Goal: Task Accomplishment & Management: Use online tool/utility

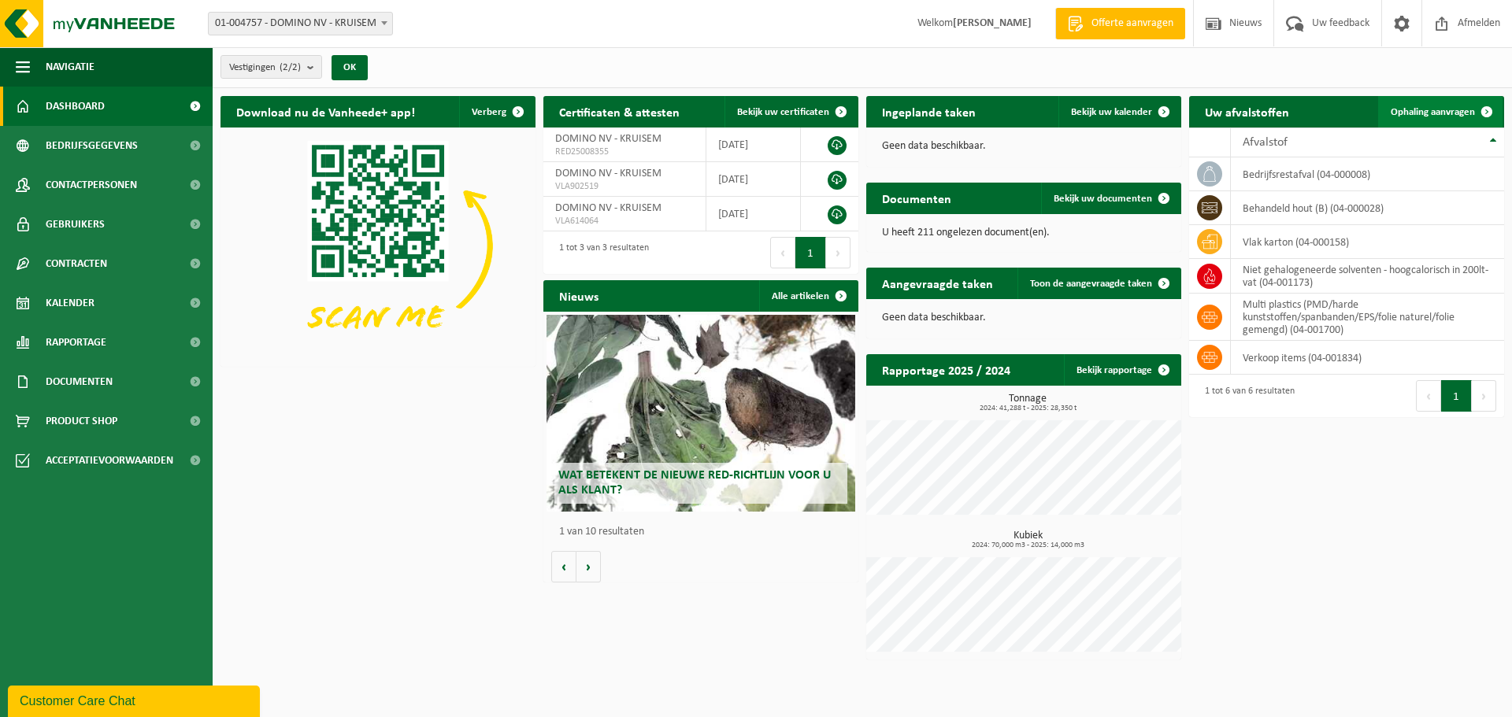
click at [1453, 105] on link "Ophaling aanvragen" at bounding box center [1440, 111] width 124 height 31
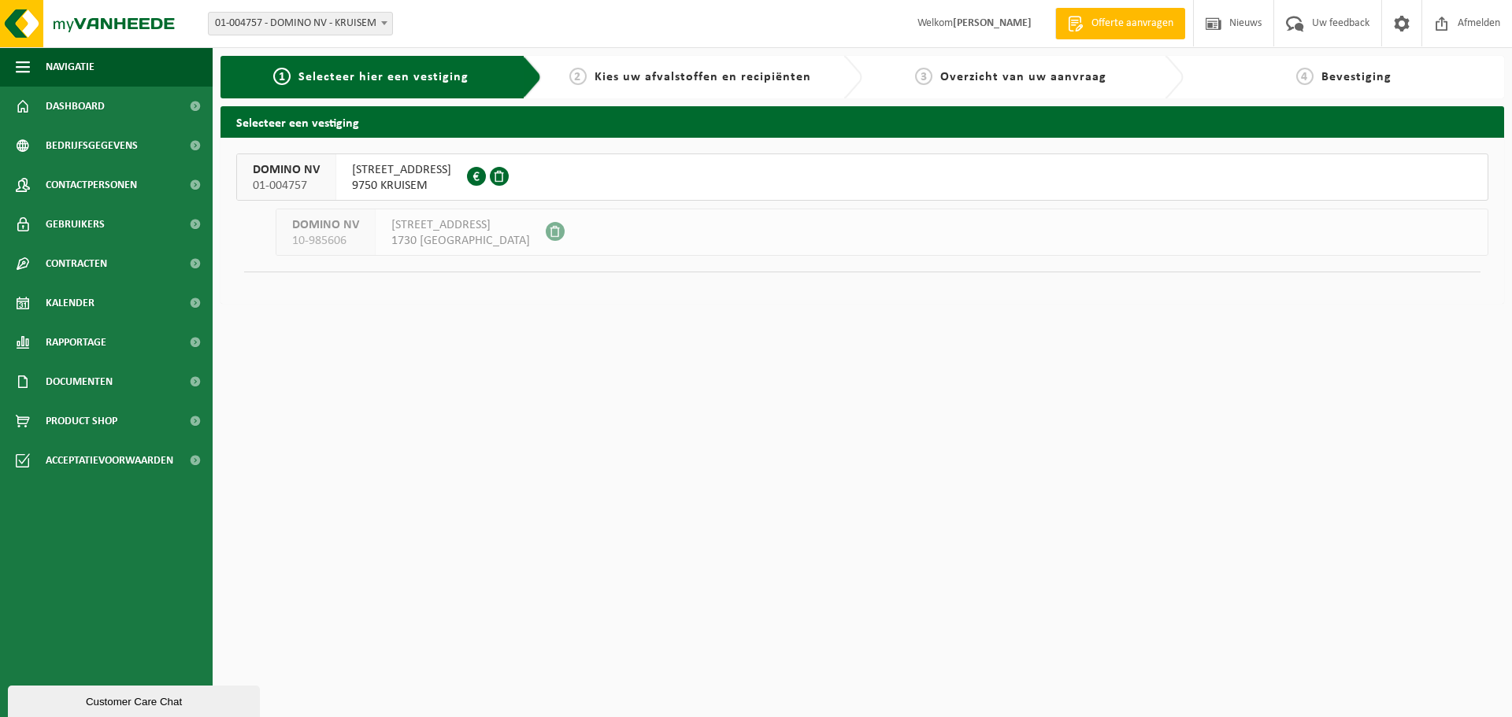
click at [296, 173] on span "DOMINO NV" at bounding box center [286, 170] width 67 height 16
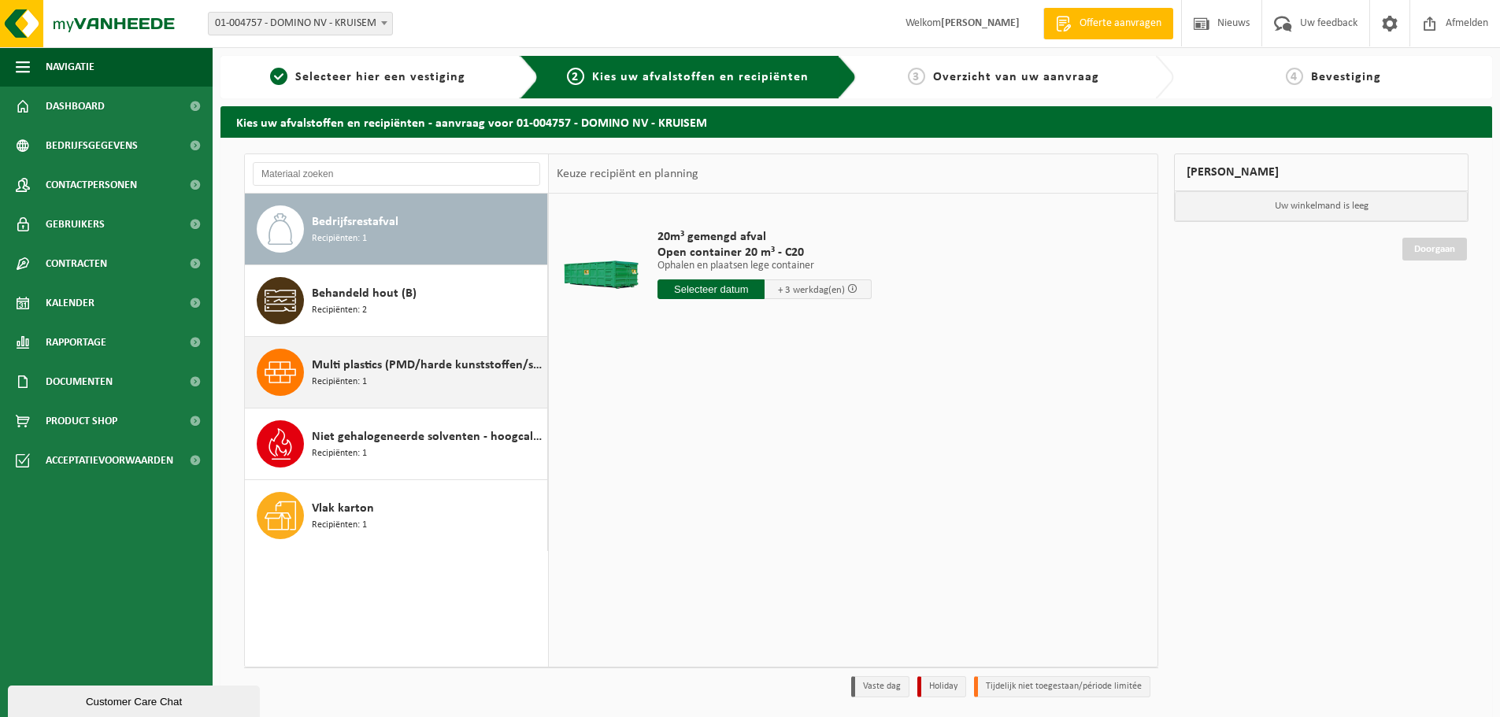
click at [395, 369] on span "Multi plastics (PMD/harde kunststoffen/spanbanden/EPS/folie naturel/folie gemen…" at bounding box center [428, 365] width 232 height 19
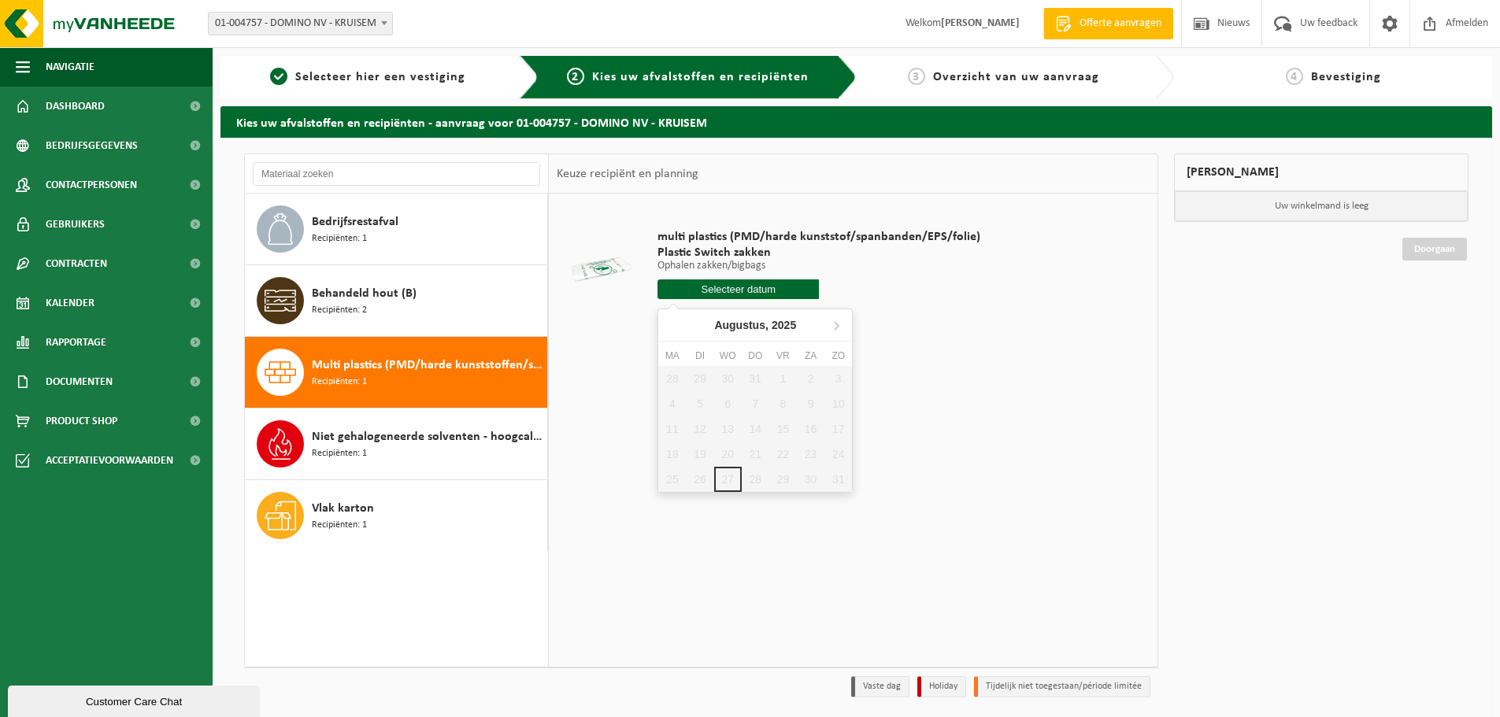
click at [759, 292] on input "text" at bounding box center [737, 290] width 161 height 20
click at [834, 320] on icon at bounding box center [836, 325] width 25 height 25
click at [789, 378] on div "5" at bounding box center [783, 378] width 28 height 25
type input "Van 2025-09-05"
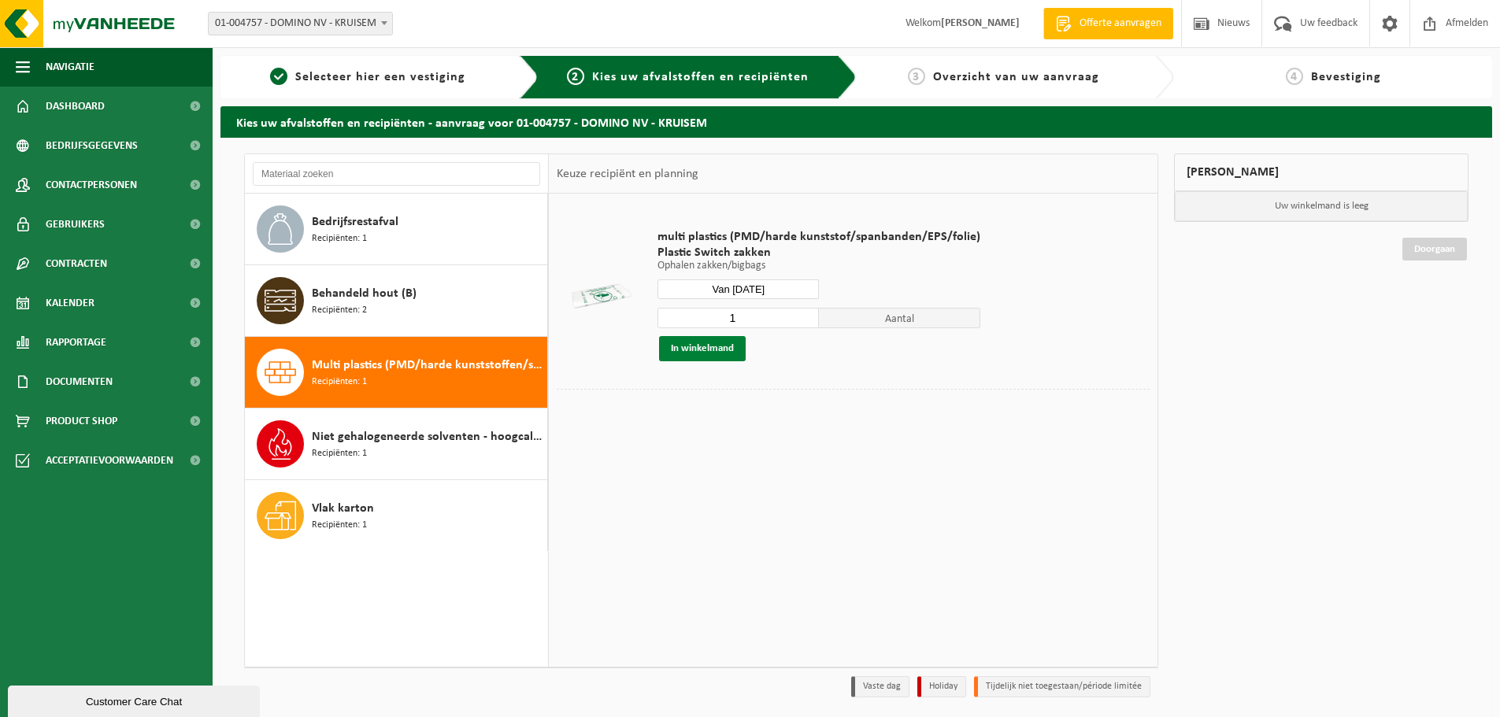
click at [726, 349] on button "In winkelmand" at bounding box center [702, 348] width 87 height 25
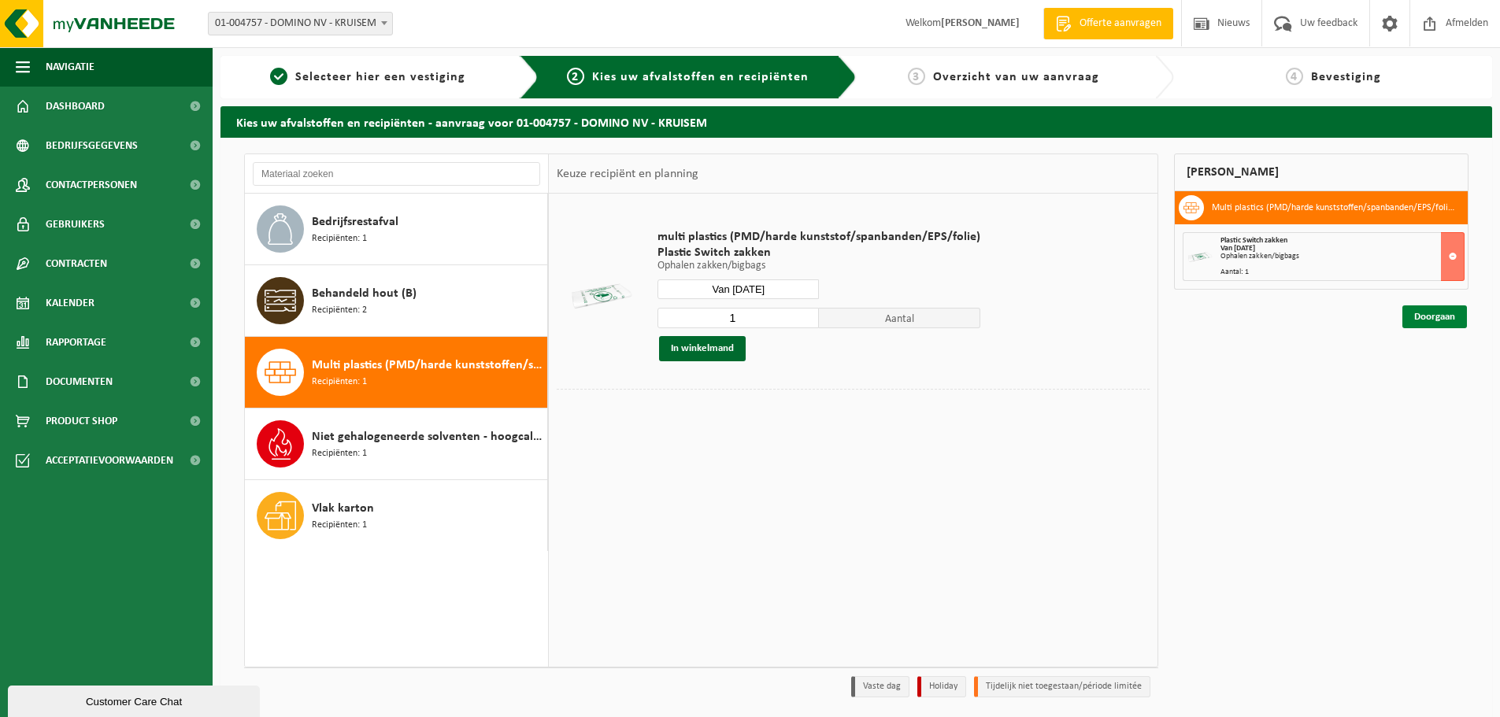
click at [1446, 315] on link "Doorgaan" at bounding box center [1434, 317] width 65 height 23
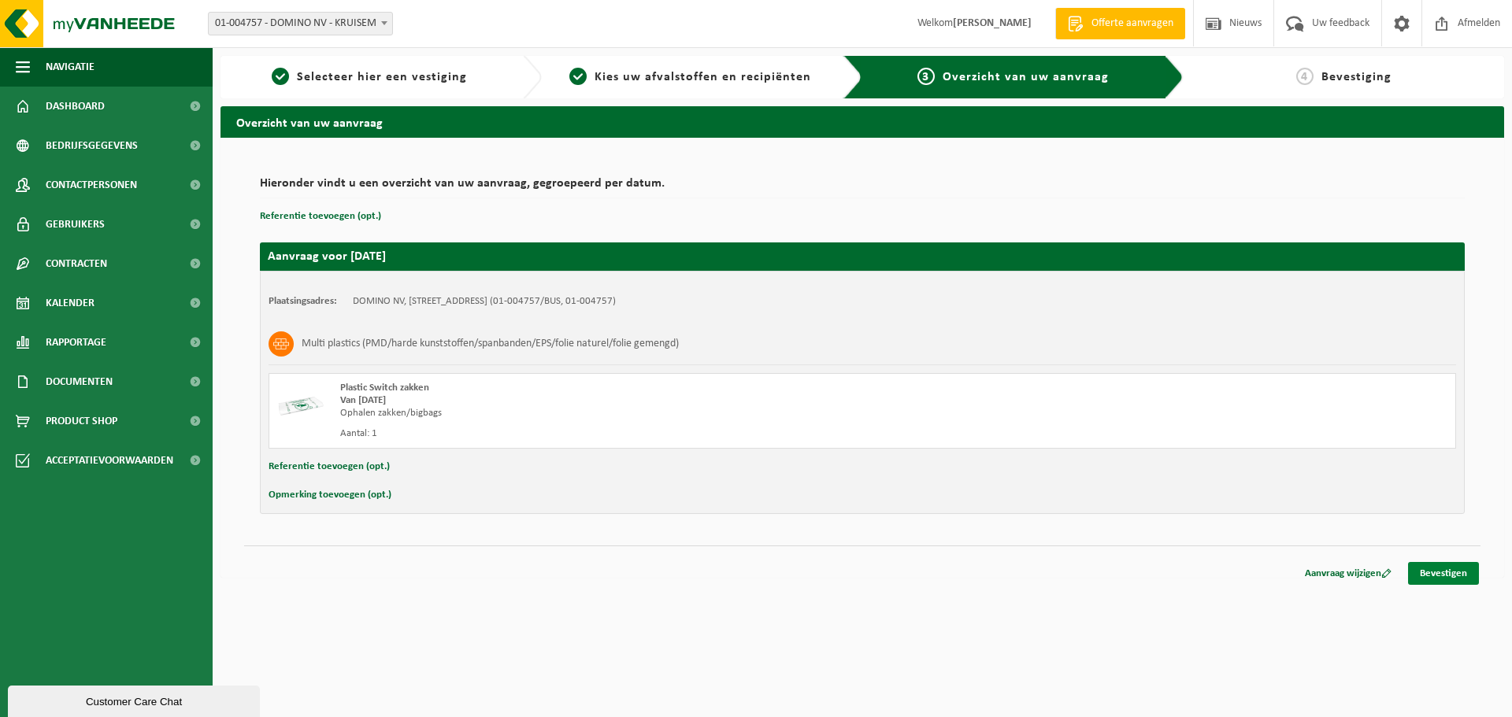
click at [1435, 569] on link "Bevestigen" at bounding box center [1443, 573] width 71 height 23
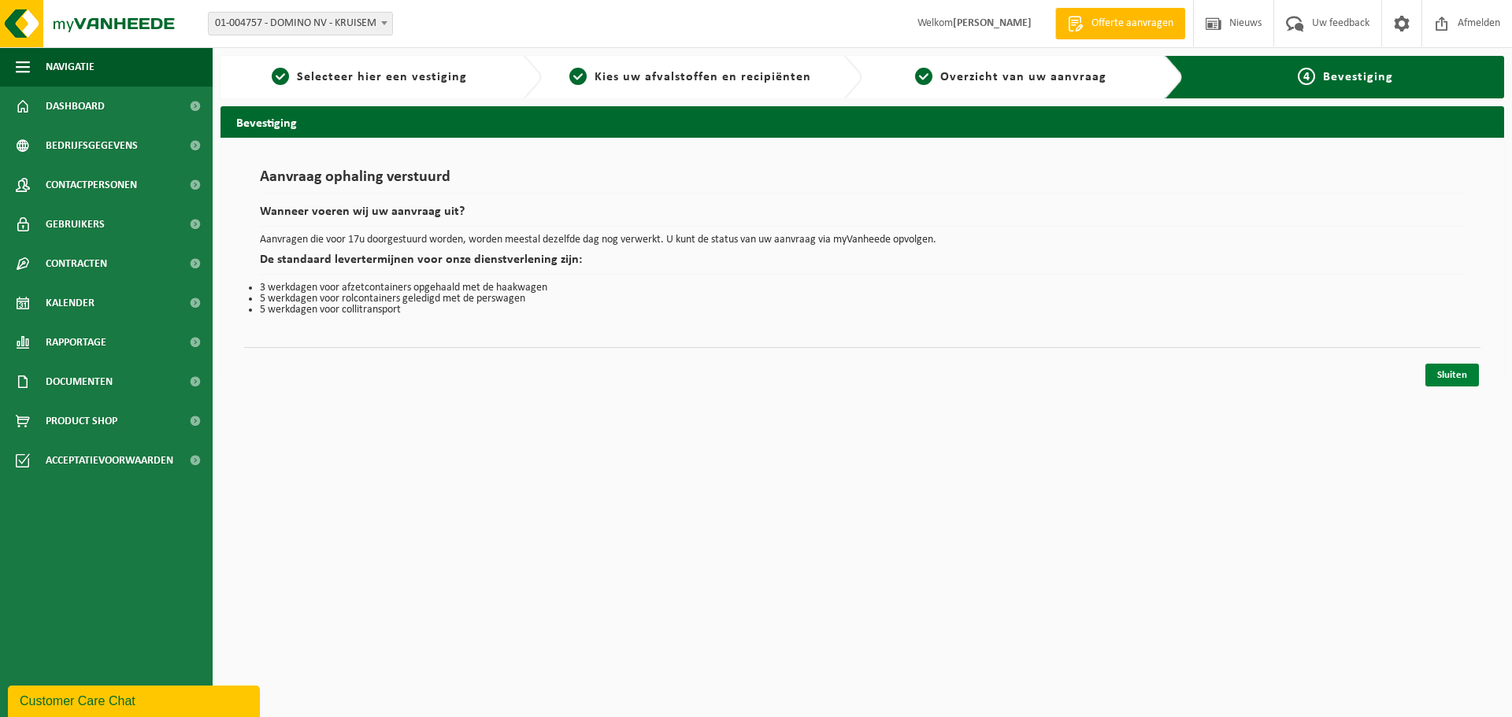
click at [1457, 380] on link "Sluiten" at bounding box center [1452, 375] width 54 height 23
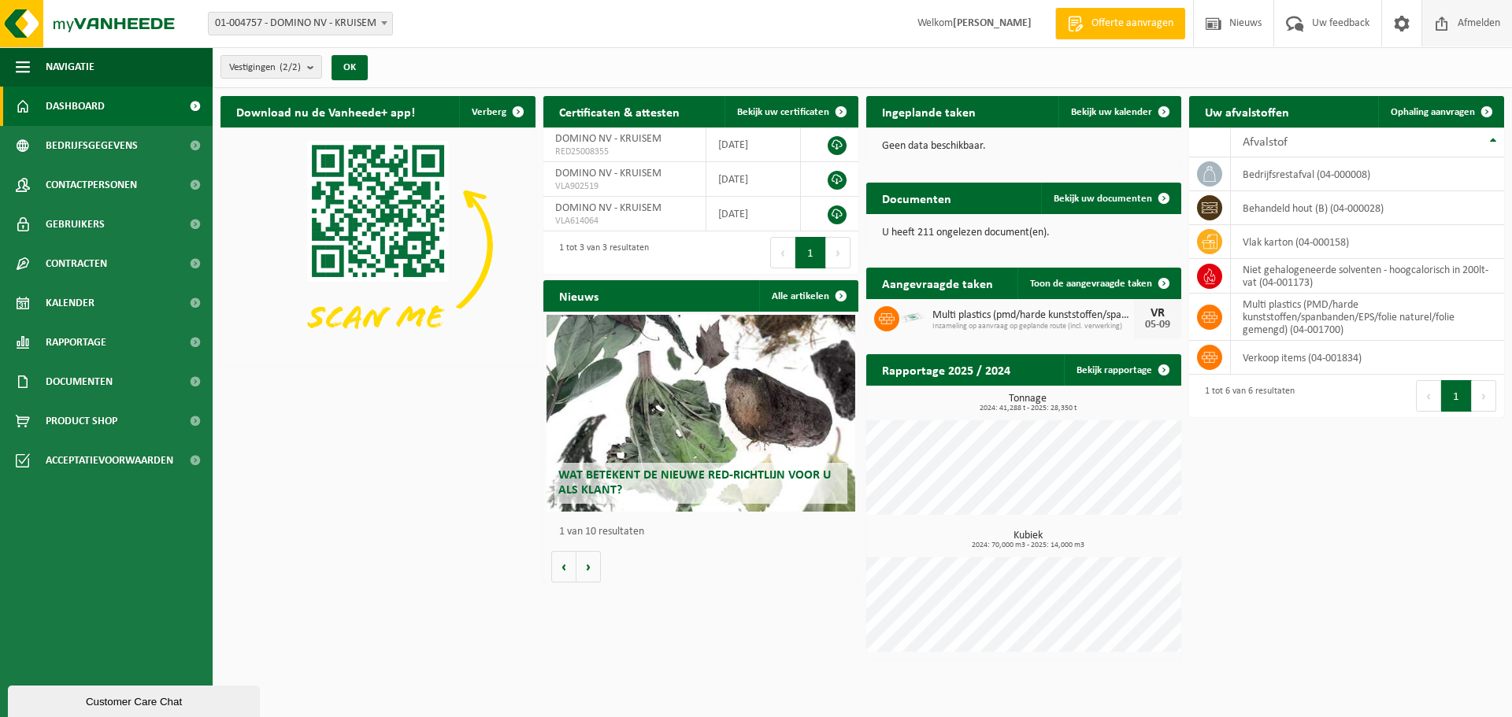
click at [1477, 23] on span "Afmelden" at bounding box center [1479, 23] width 50 height 46
